Goal: Task Accomplishment & Management: Manage account settings

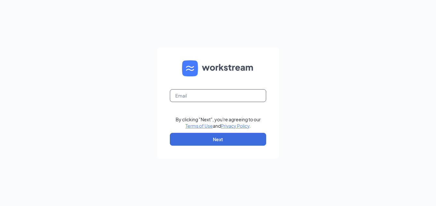
click at [187, 96] on input "text" at bounding box center [218, 95] width 96 height 13
drag, startPoint x: 187, startPoint y: 96, endPoint x: 222, endPoint y: 122, distance: 43.9
click at [222, 122] on form "By clicking "Next", you're agreeing to our Terms of Use and Privacy Policy . Ne…" at bounding box center [218, 103] width 122 height 111
type input "[EMAIL_ADDRESS][DOMAIN_NAME]"
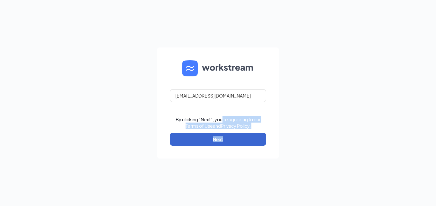
drag, startPoint x: 222, startPoint y: 122, endPoint x: 225, endPoint y: 142, distance: 20.1
click at [225, 142] on form "[EMAIL_ADDRESS][DOMAIN_NAME] By clicking "Next", you're agreeing to our Terms o…" at bounding box center [218, 103] width 122 height 111
click at [225, 142] on button "Next" at bounding box center [218, 139] width 96 height 13
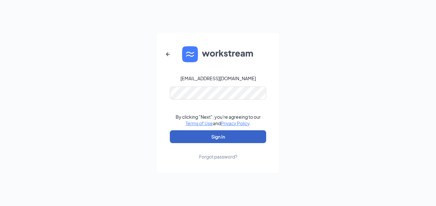
click at [181, 136] on button "Sign In" at bounding box center [218, 136] width 96 height 13
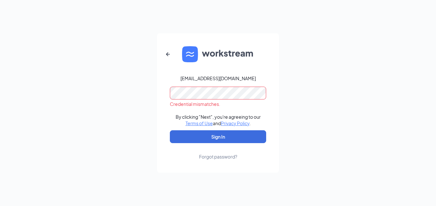
click at [212, 155] on div "Forgot password?" at bounding box center [218, 156] width 38 height 6
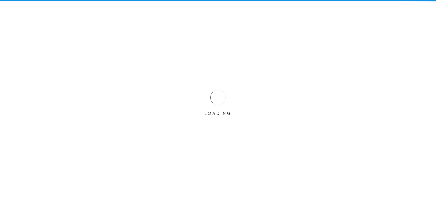
click at [212, 155] on div "[EMAIL_ADDRESS][DOMAIN_NAME] Credential mismatches. By clicking "Next", you're …" at bounding box center [218, 103] width 436 height 206
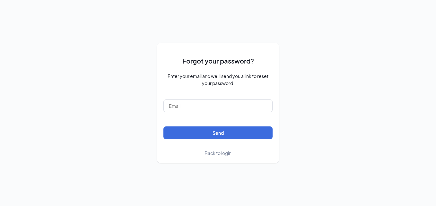
click at [209, 112] on form "Forgot your password? Enter your email and we’ll send you a link to reset your …" at bounding box center [217, 102] width 109 height 107
drag, startPoint x: 209, startPoint y: 112, endPoint x: 198, endPoint y: 117, distance: 12.2
click at [198, 117] on form "Forgot your password? Enter your email and we’ll send you a link to reset your …" at bounding box center [217, 102] width 109 height 107
click at [193, 102] on input "text" at bounding box center [217, 106] width 109 height 13
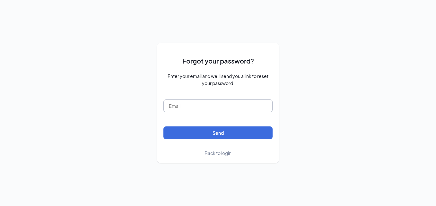
type input "[EMAIL_ADDRESS][DOMAIN_NAME]"
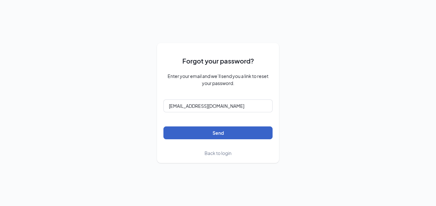
drag, startPoint x: 193, startPoint y: 109, endPoint x: 197, endPoint y: 129, distance: 21.0
click at [197, 129] on button "Send" at bounding box center [217, 132] width 109 height 13
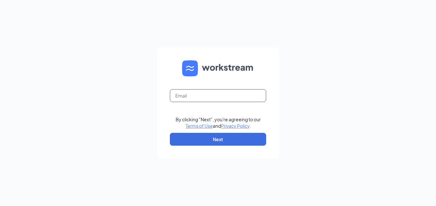
click at [232, 91] on input "text" at bounding box center [218, 95] width 96 height 13
type input "[EMAIL_ADDRESS][DOMAIN_NAME]"
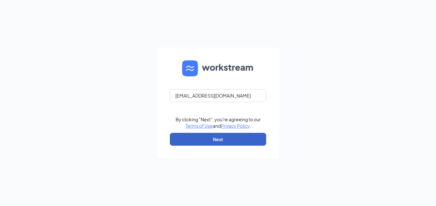
click at [213, 143] on button "Next" at bounding box center [218, 139] width 96 height 13
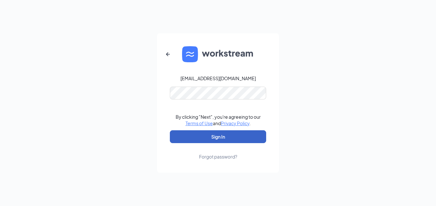
click at [203, 142] on button "Sign In" at bounding box center [218, 136] width 96 height 13
click at [171, 137] on button "submit" at bounding box center [218, 136] width 96 height 13
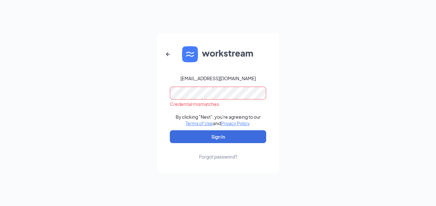
click at [208, 152] on link "Forgot password?" at bounding box center [218, 151] width 38 height 17
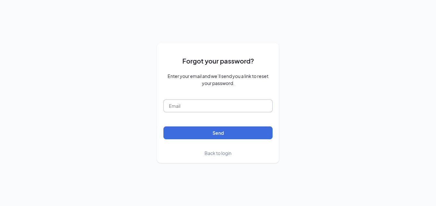
click at [203, 109] on input "text" at bounding box center [217, 106] width 109 height 13
type input "[EMAIL_ADDRESS][DOMAIN_NAME]"
click at [230, 153] on span "Back to login" at bounding box center [217, 153] width 27 height 6
